Goal: Task Accomplishment & Management: Manage account settings

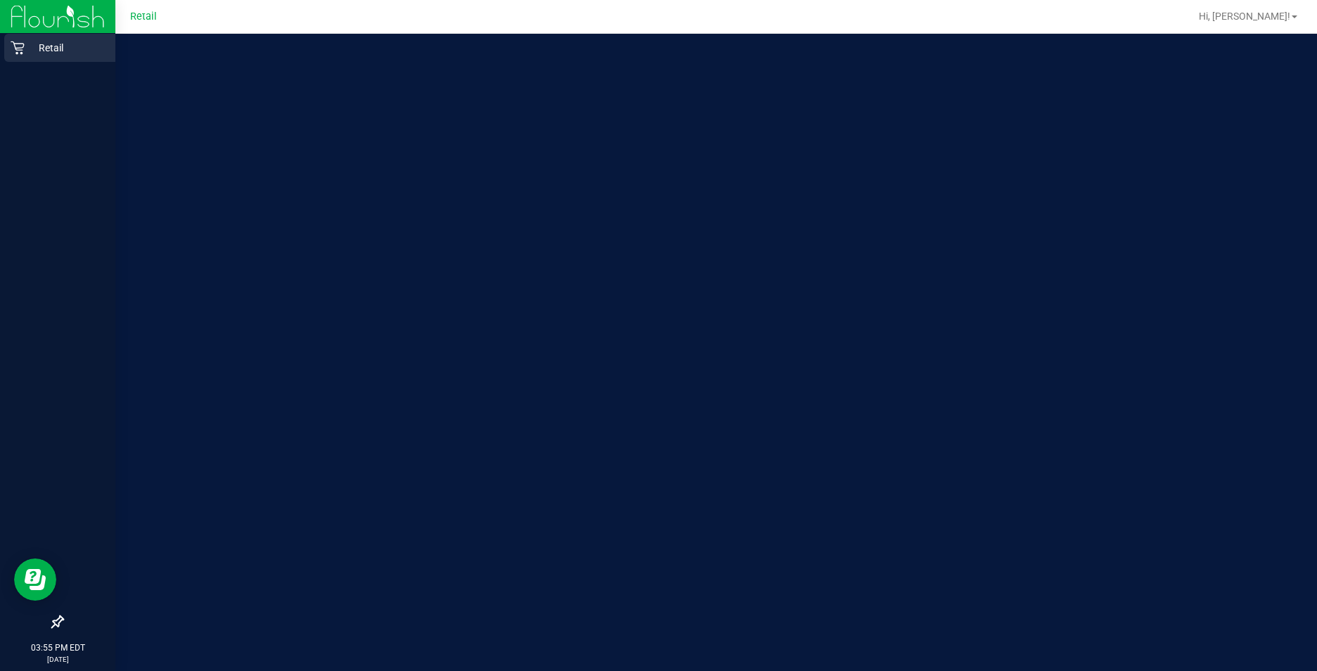
drag, startPoint x: 30, startPoint y: 16, endPoint x: 20, endPoint y: 52, distance: 37.2
click at [20, 52] on icon at bounding box center [18, 48] width 14 height 14
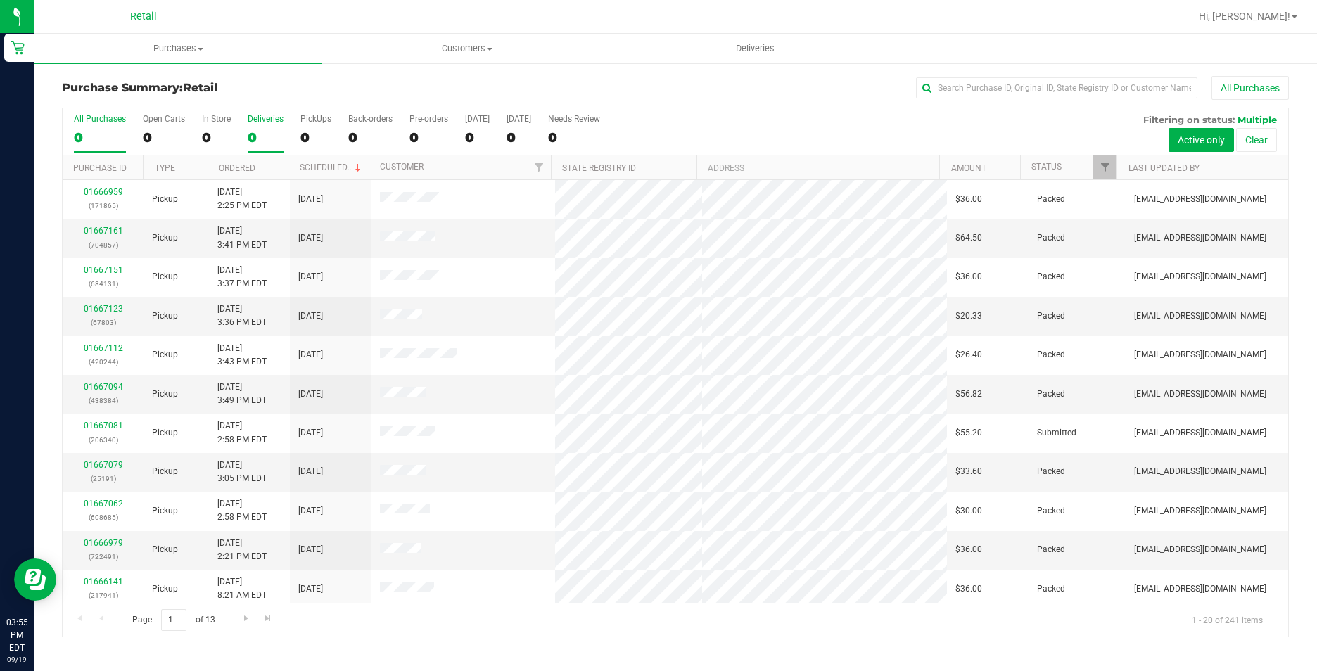
click at [255, 134] on div "0" at bounding box center [266, 137] width 36 height 16
click at [0, 0] on input "Deliveries 0" at bounding box center [0, 0] width 0 height 0
click at [182, 64] on div "Purchase Summary: Retail All Purchases All Purchases 241 Open Carts 13 In Store…" at bounding box center [676, 357] width 1284 height 590
click at [183, 51] on span "Purchases" at bounding box center [178, 48] width 289 height 13
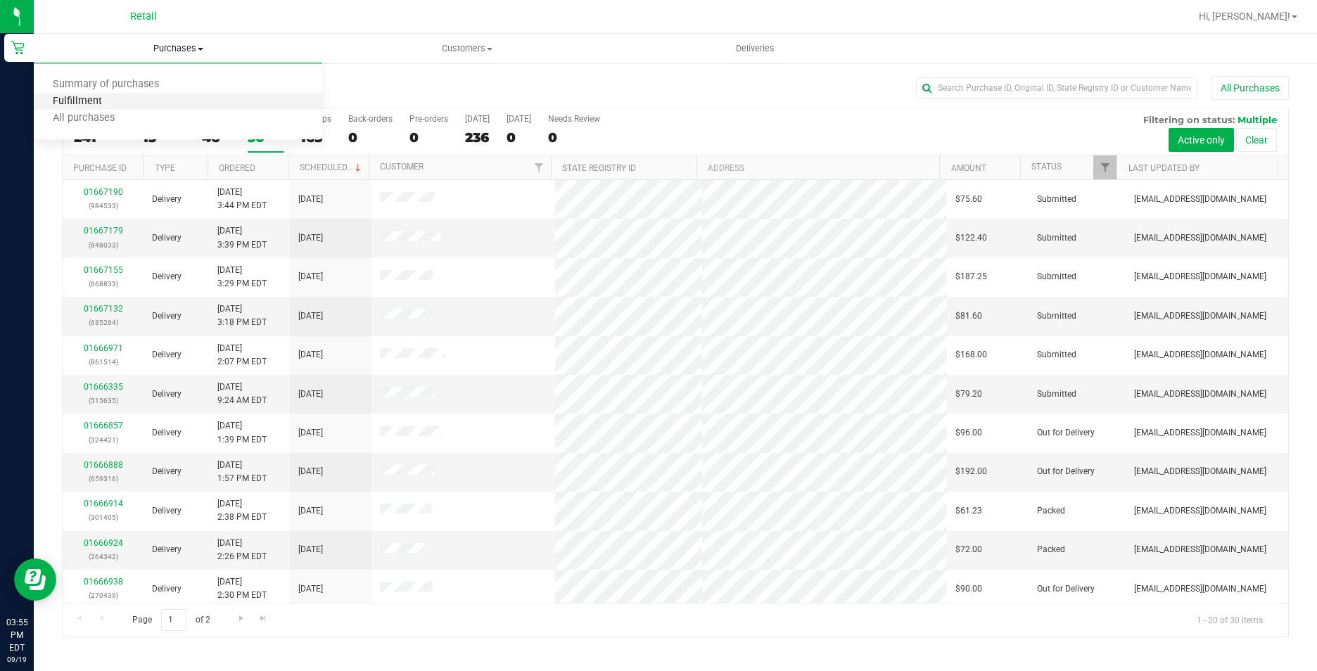
click at [90, 104] on span "Fulfillment" at bounding box center [77, 102] width 87 height 12
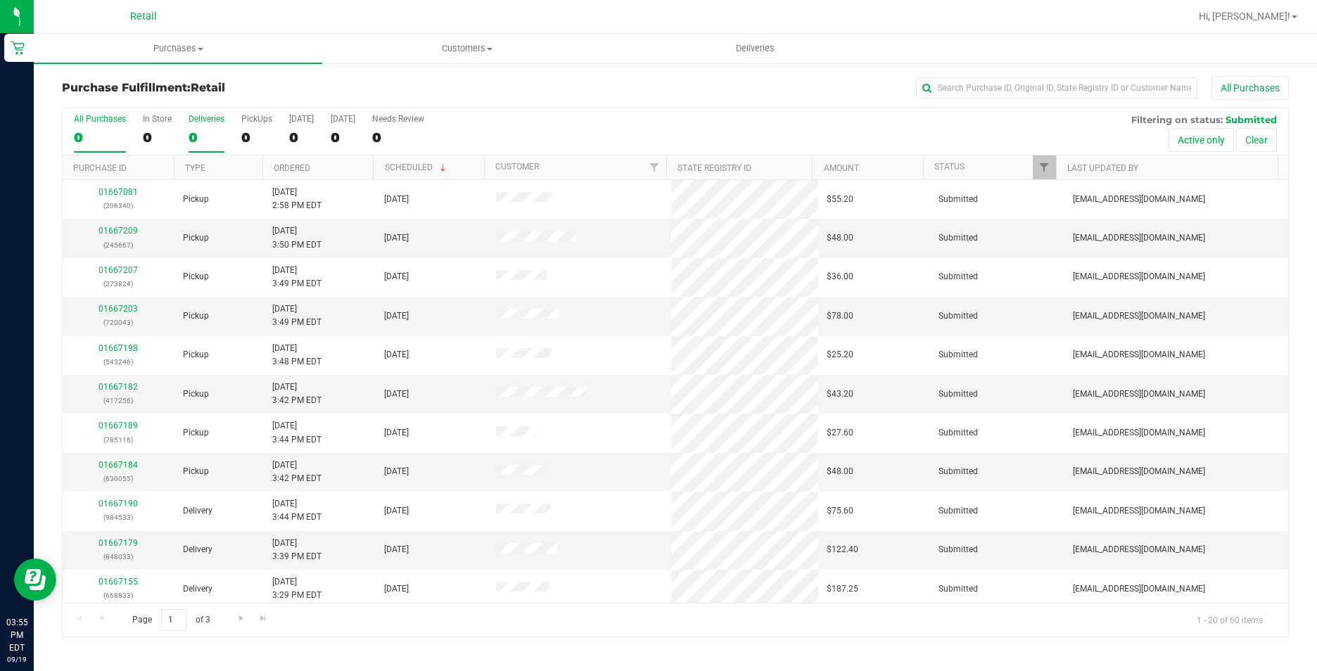
click at [194, 131] on div "0" at bounding box center [207, 137] width 36 height 16
click at [0, 0] on input "Deliveries 0" at bounding box center [0, 0] width 0 height 0
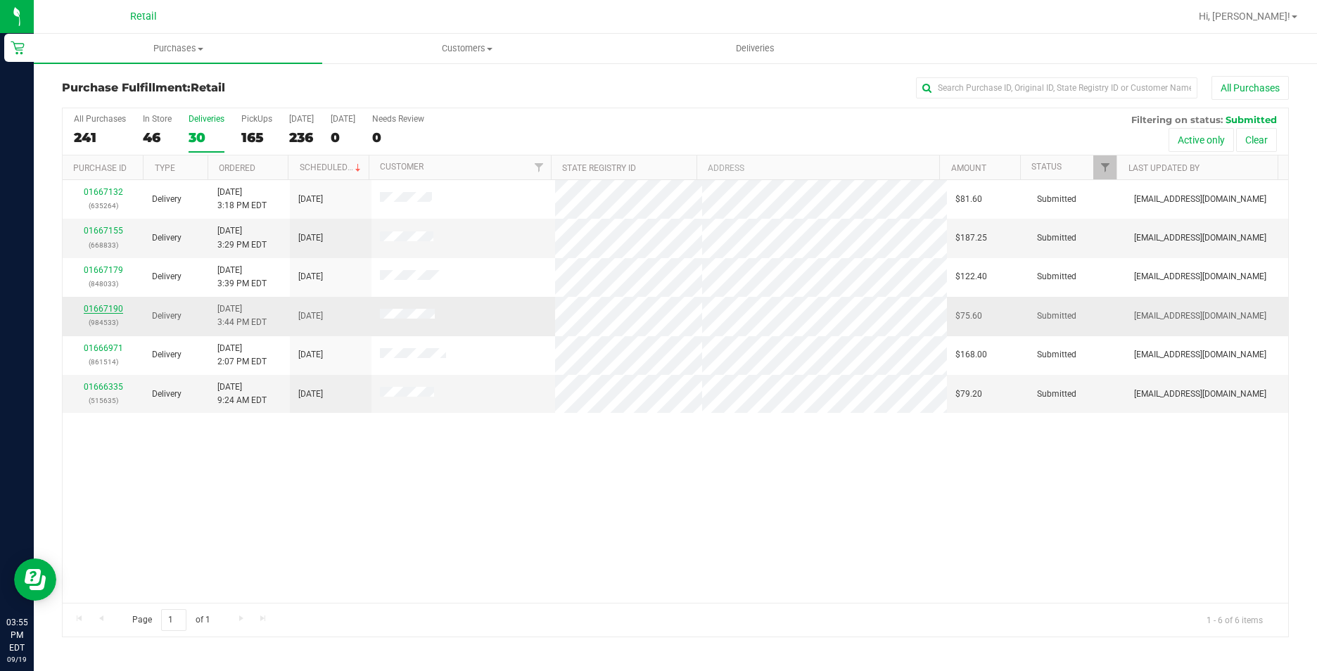
click at [104, 306] on link "01667190" at bounding box center [103, 309] width 39 height 10
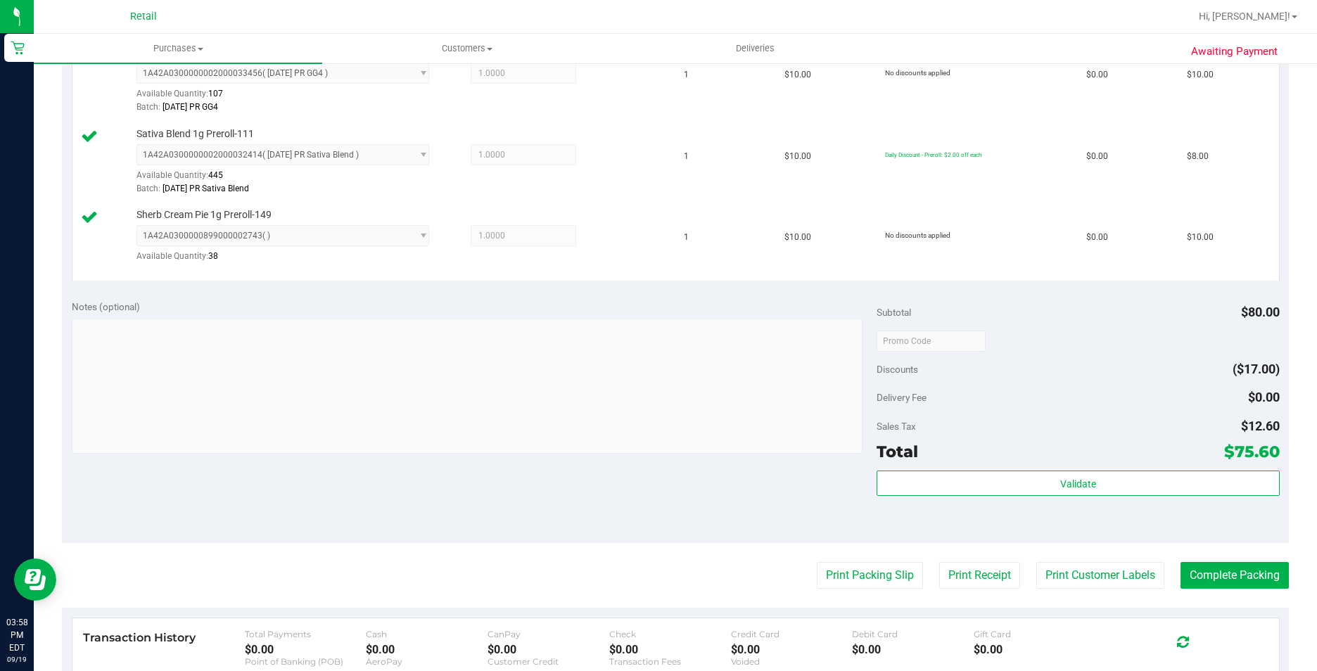
scroll to position [704, 0]
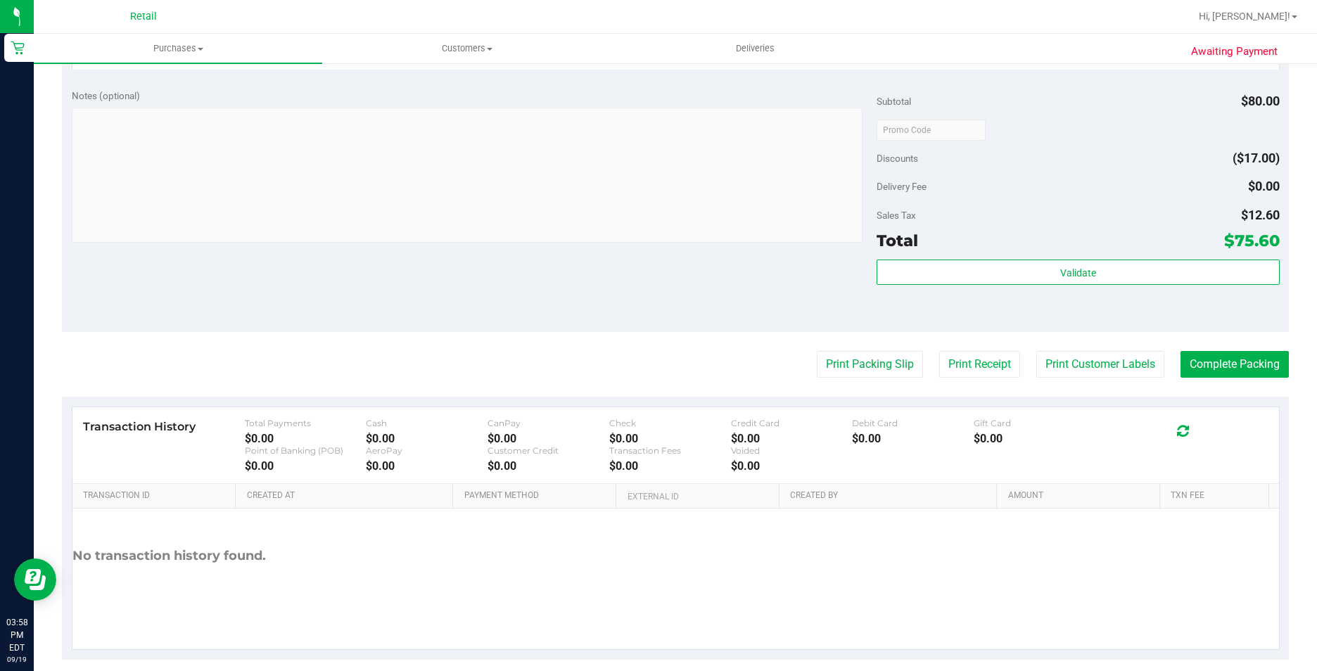
click at [1224, 385] on purchase-details "Back Edit Purchase Cancel Purchase View Profile # 01667190 Med | Rec METRC ID: …" at bounding box center [675, 16] width 1227 height 1288
click at [1224, 372] on button "Complete Packing" at bounding box center [1235, 364] width 108 height 27
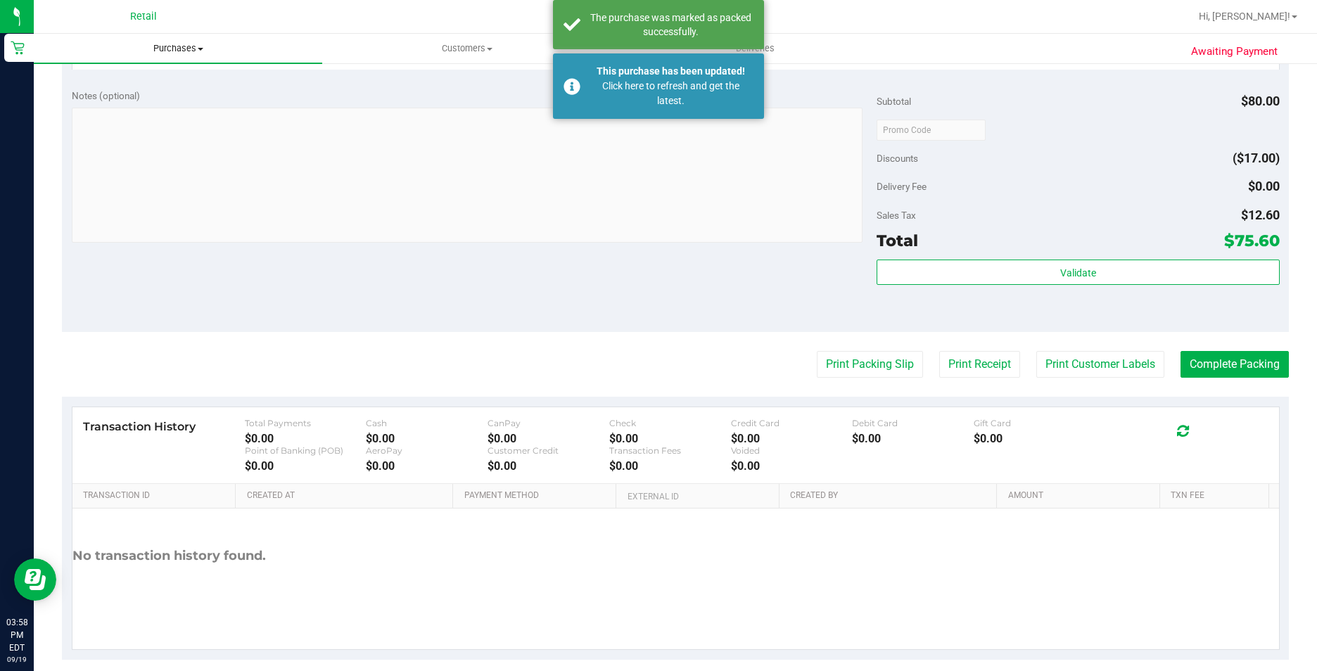
click at [184, 50] on span "Purchases" at bounding box center [178, 48] width 289 height 13
click at [86, 99] on span "Fulfillment" at bounding box center [77, 102] width 87 height 12
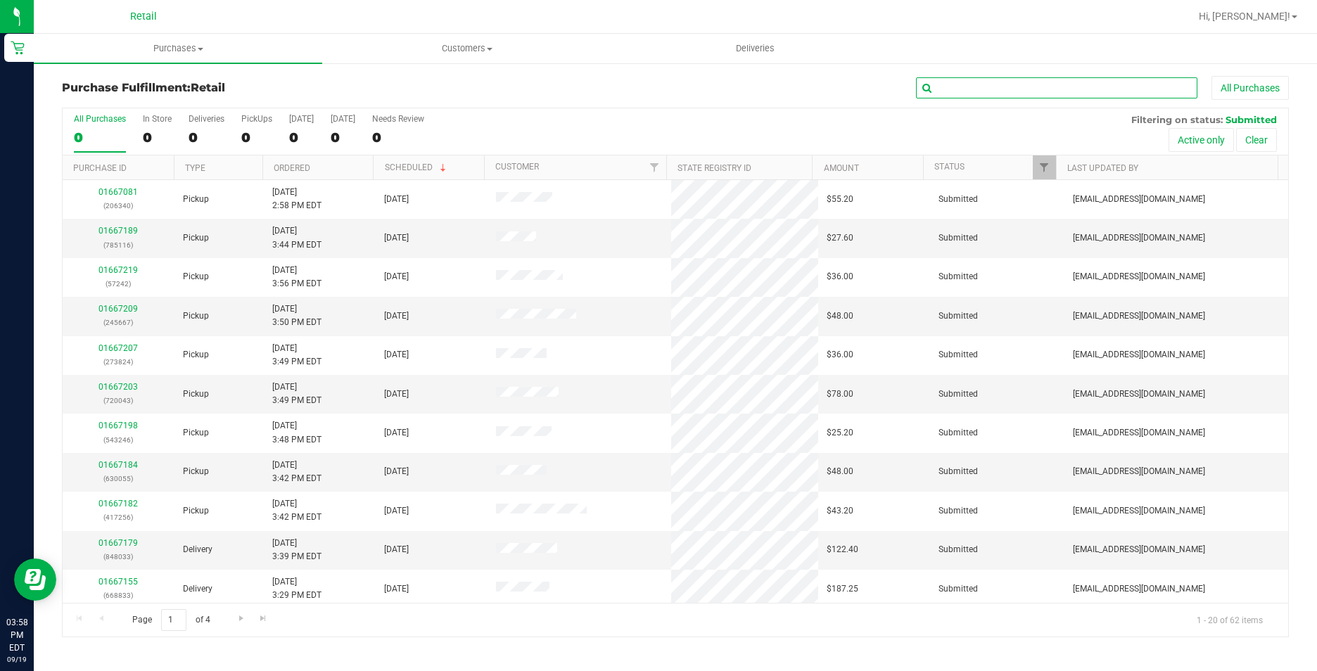
click at [1003, 90] on input "text" at bounding box center [1056, 87] width 281 height 21
type input "848033"
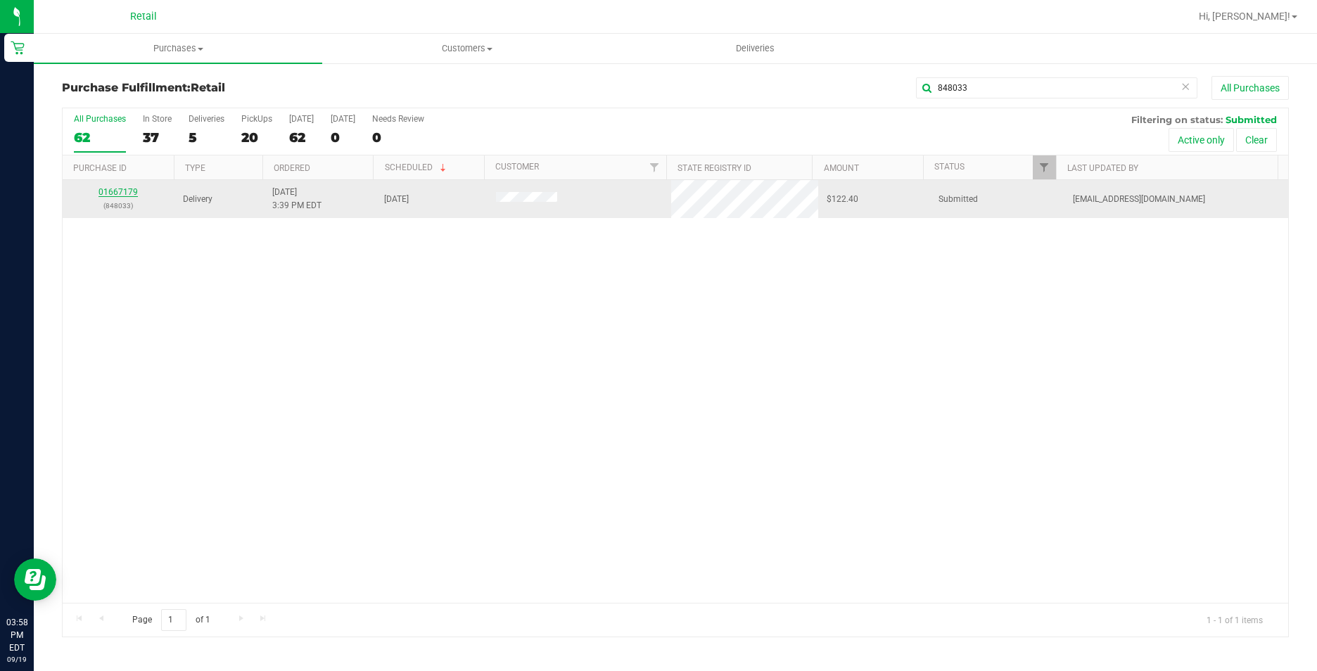
click at [129, 194] on link "01667179" at bounding box center [118, 192] width 39 height 10
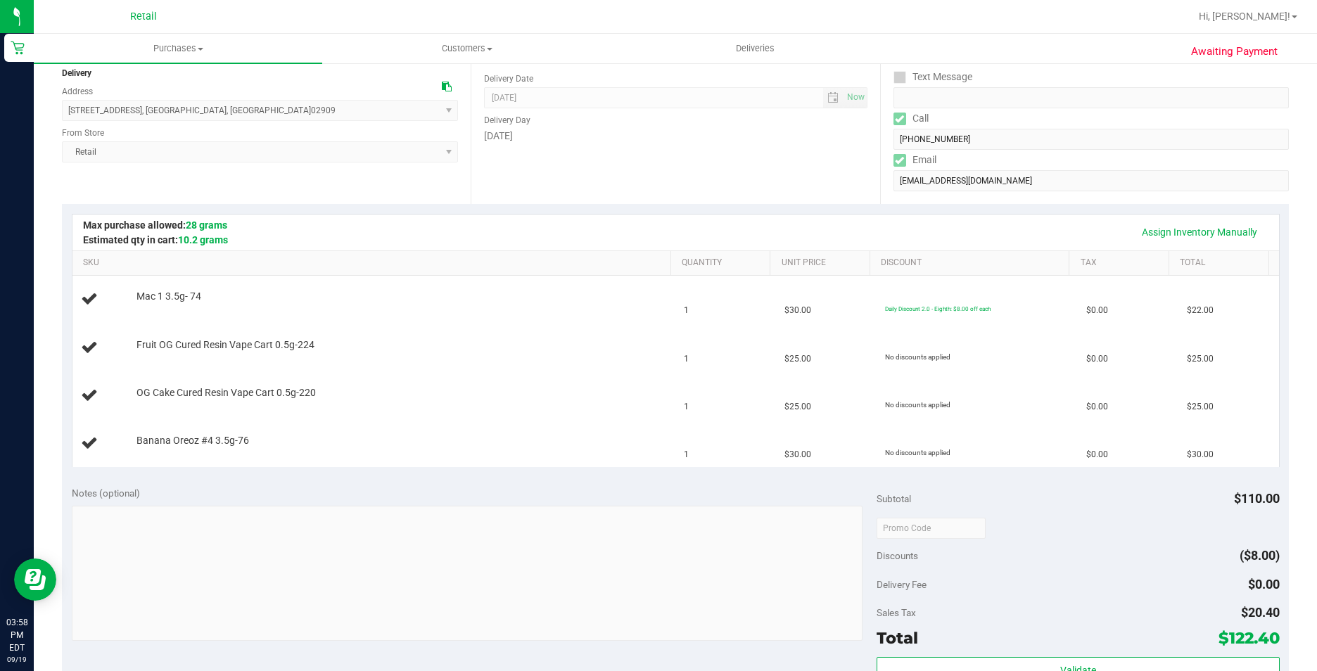
scroll to position [141, 0]
